Goal: Navigation & Orientation: Find specific page/section

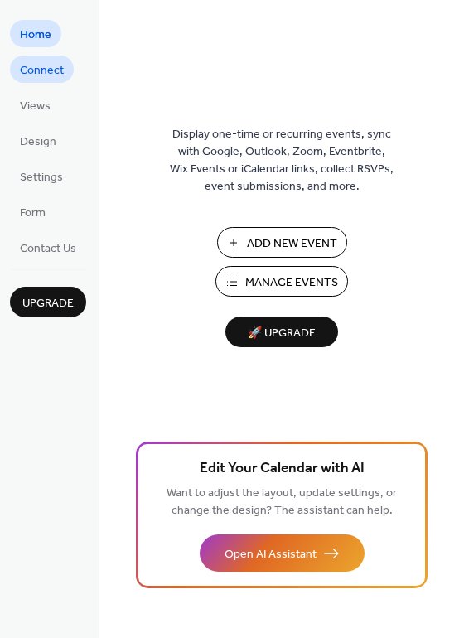
click at [46, 68] on span "Connect" at bounding box center [42, 70] width 44 height 17
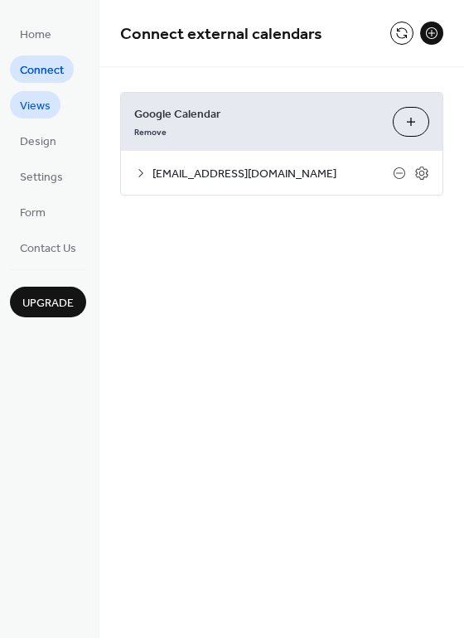
click at [39, 106] on span "Views" at bounding box center [35, 106] width 31 height 17
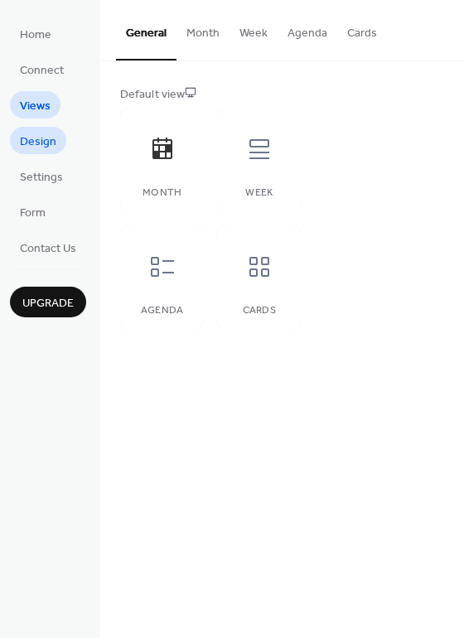
click at [38, 146] on span "Design" at bounding box center [38, 141] width 36 height 17
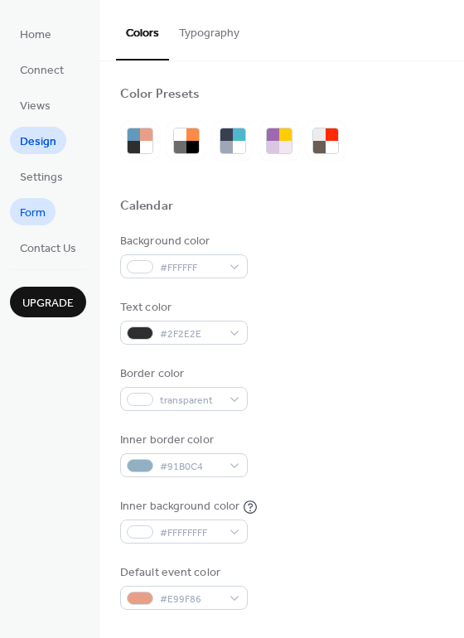
drag, startPoint x: 38, startPoint y: 186, endPoint x: 41, endPoint y: 220, distance: 34.9
click at [38, 186] on span "Settings" at bounding box center [41, 177] width 43 height 17
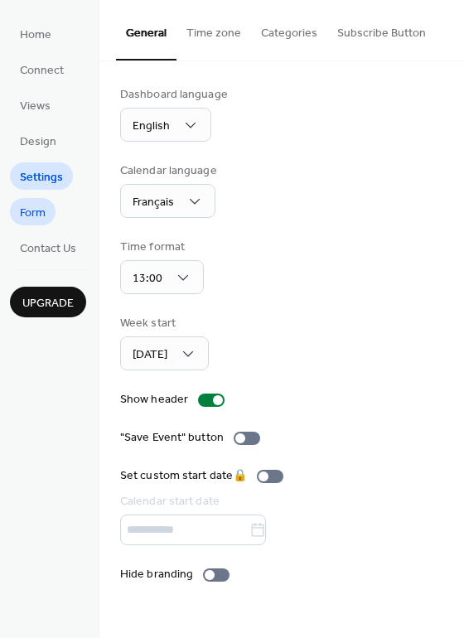
click at [46, 216] on link "Form" at bounding box center [33, 211] width 46 height 27
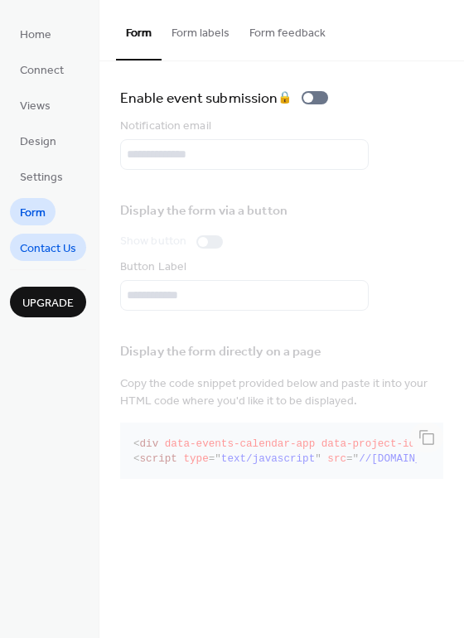
click at [48, 256] on span "Contact Us" at bounding box center [48, 248] width 56 height 17
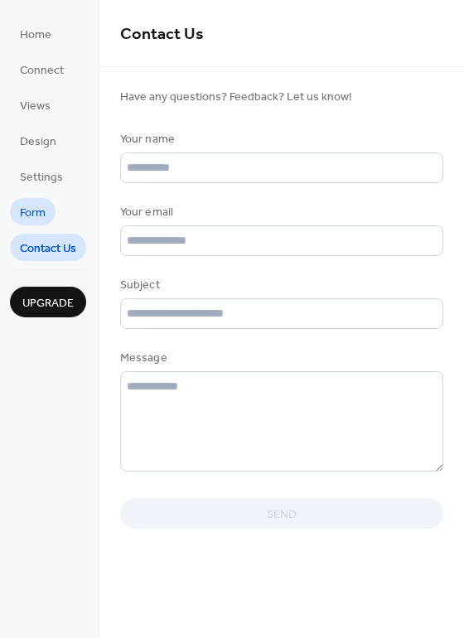
click at [36, 205] on span "Form" at bounding box center [33, 213] width 26 height 17
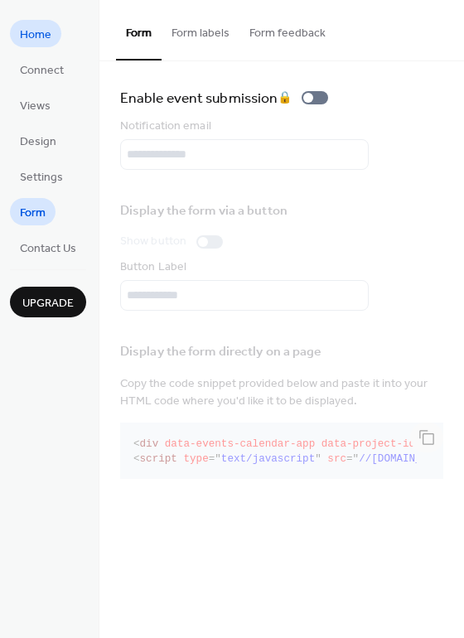
click at [37, 41] on span "Home" at bounding box center [35, 35] width 31 height 17
